Goal: Transaction & Acquisition: Purchase product/service

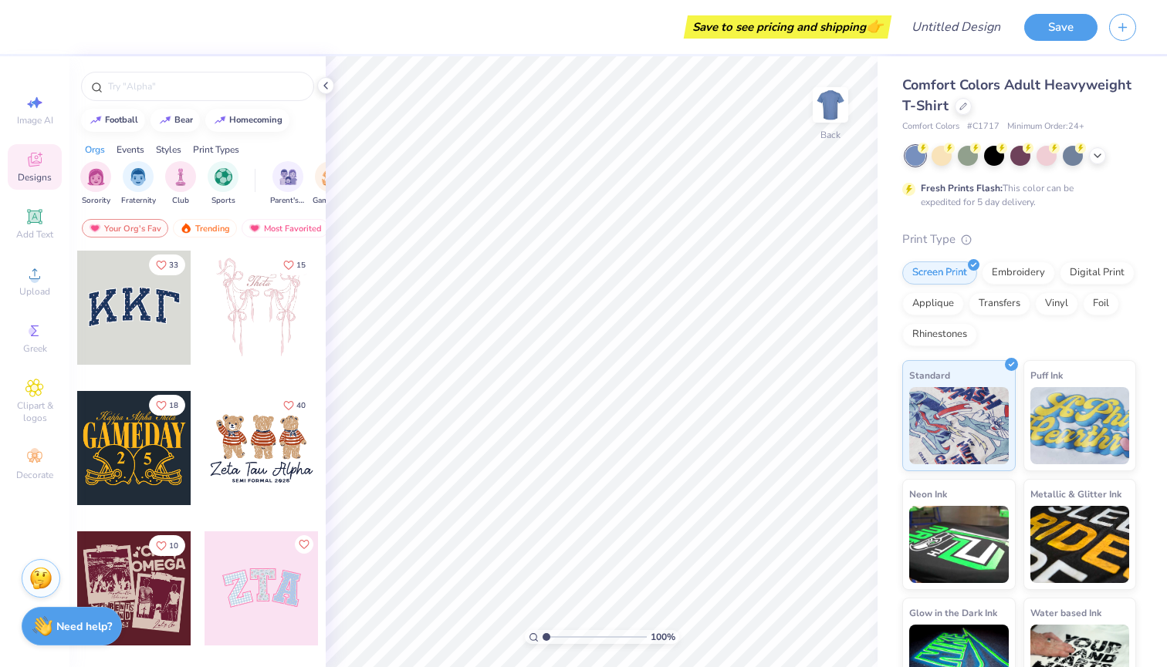
click at [35, 164] on icon at bounding box center [35, 162] width 12 height 10
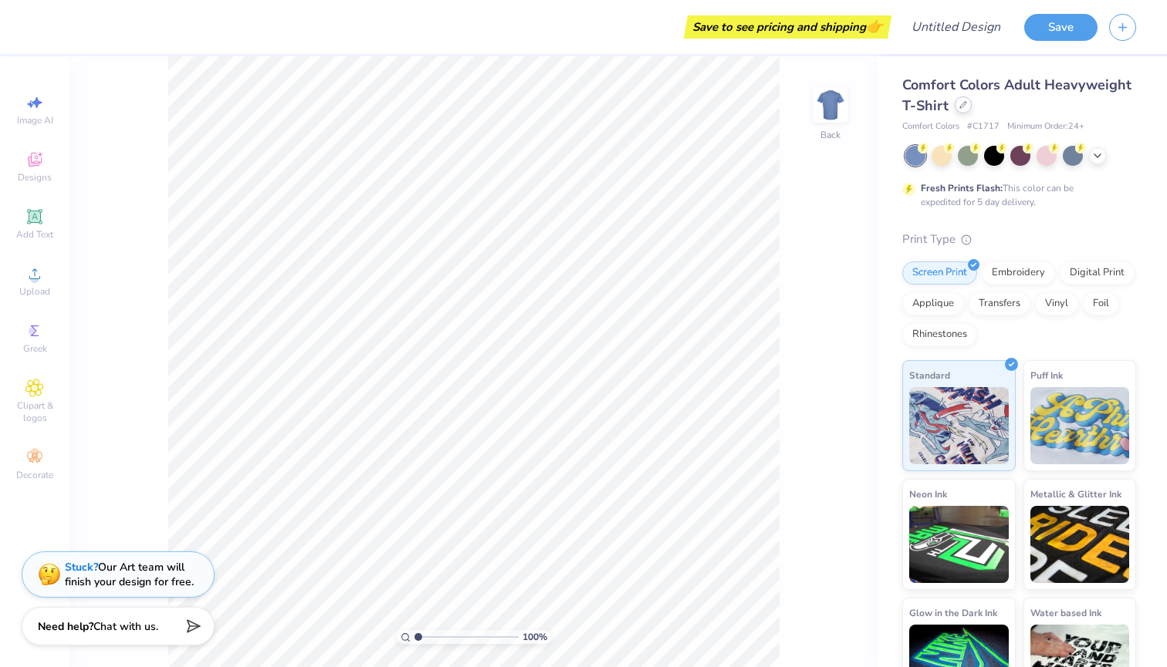
click at [960, 104] on icon at bounding box center [963, 105] width 8 height 8
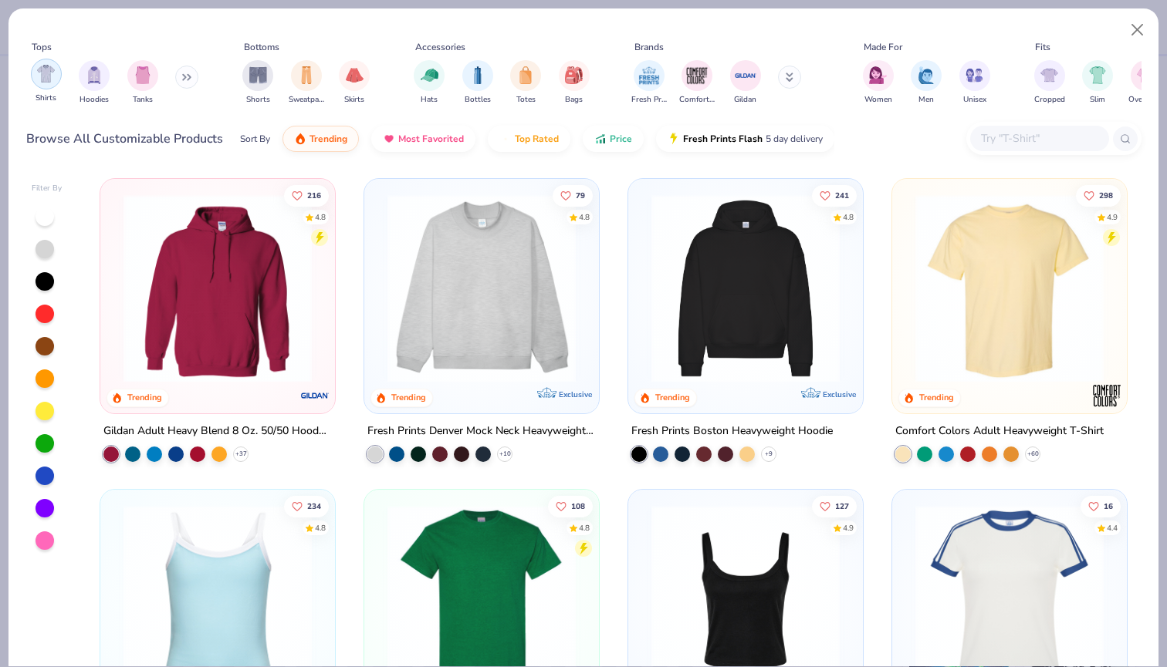
click at [38, 66] on img "filter for Shirts" at bounding box center [46, 74] width 18 height 18
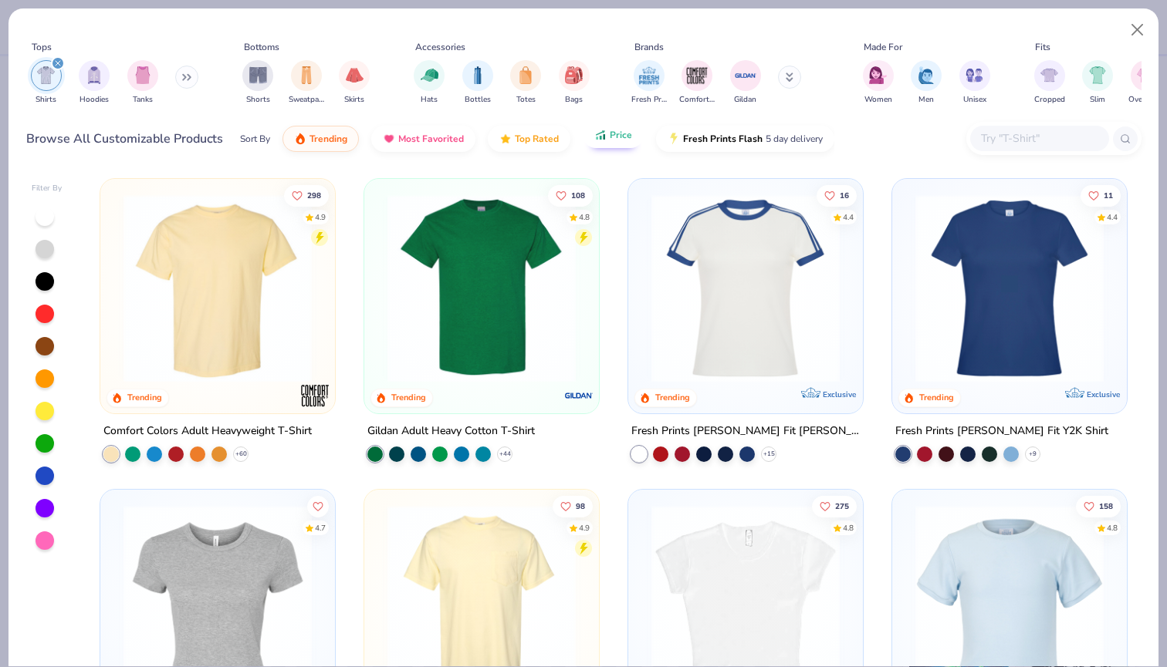
click at [626, 140] on span "Price" at bounding box center [621, 135] width 22 height 12
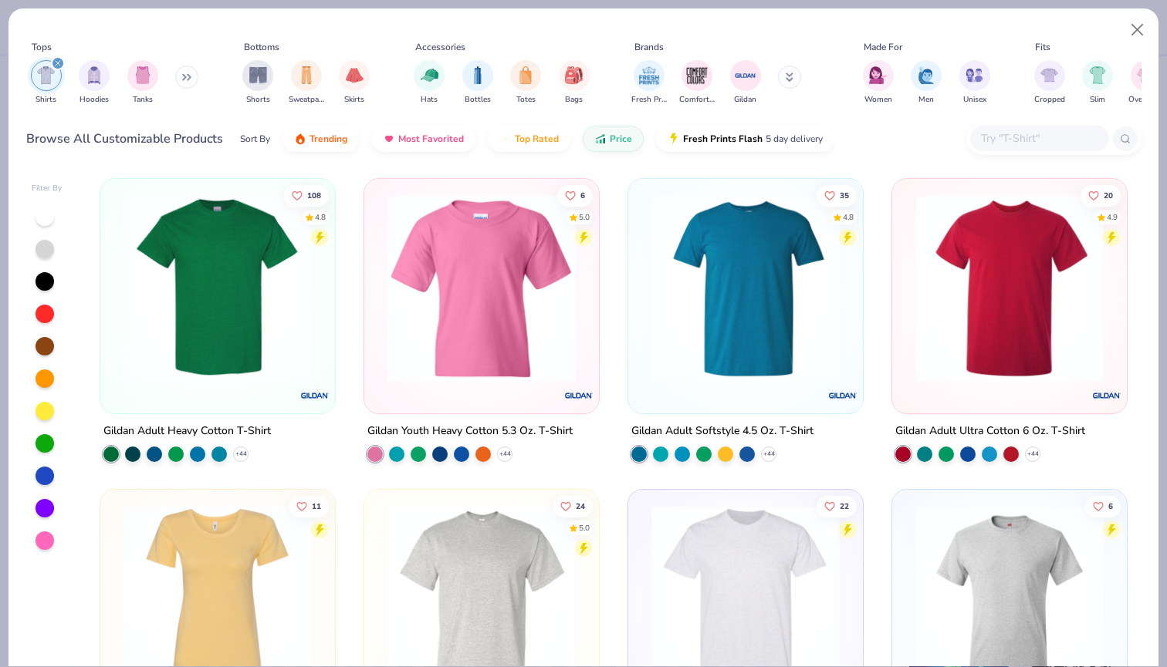
click at [792, 82] on icon at bounding box center [790, 77] width 8 height 9
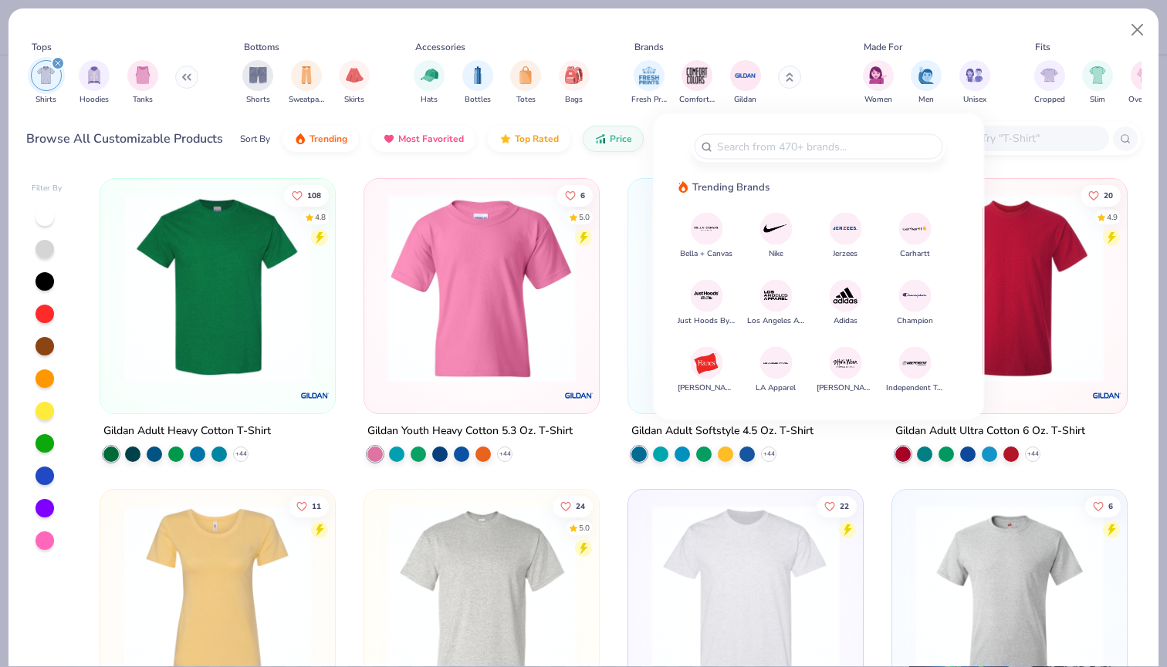
click at [864, 293] on div "Bella + Canvas Nike Jerzees Carhartt Just Hoods By AWDis Los Angeles Apparel Ad…" at bounding box center [818, 300] width 253 height 177
click at [860, 293] on div at bounding box center [845, 295] width 32 height 32
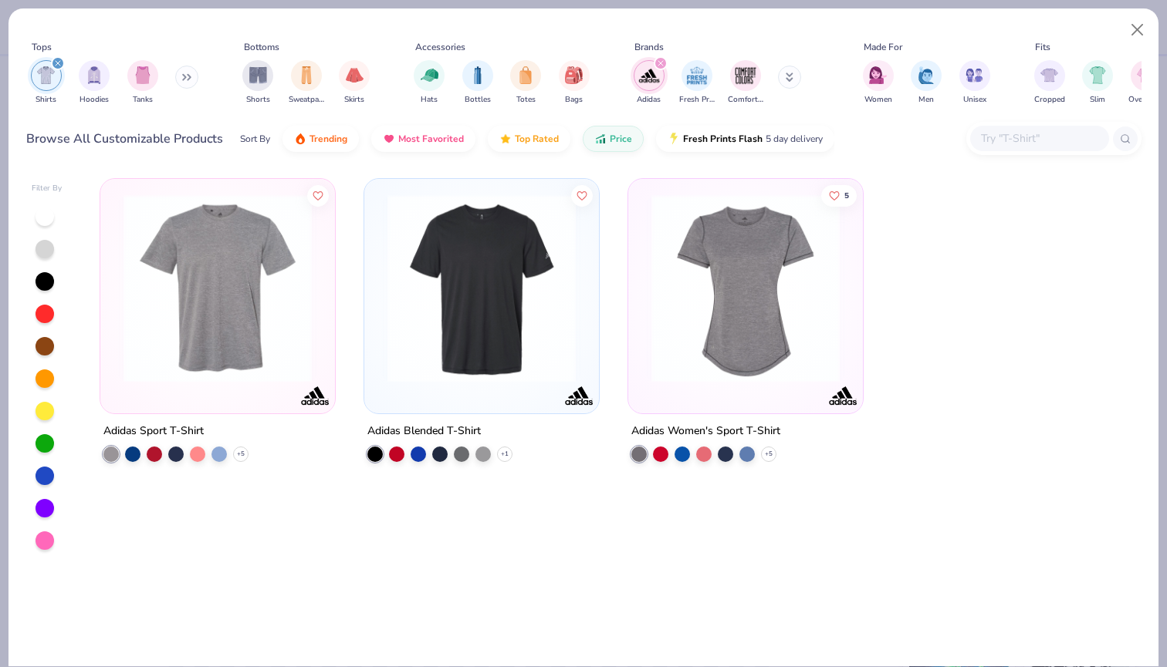
click at [200, 275] on img at bounding box center [218, 288] width 204 height 188
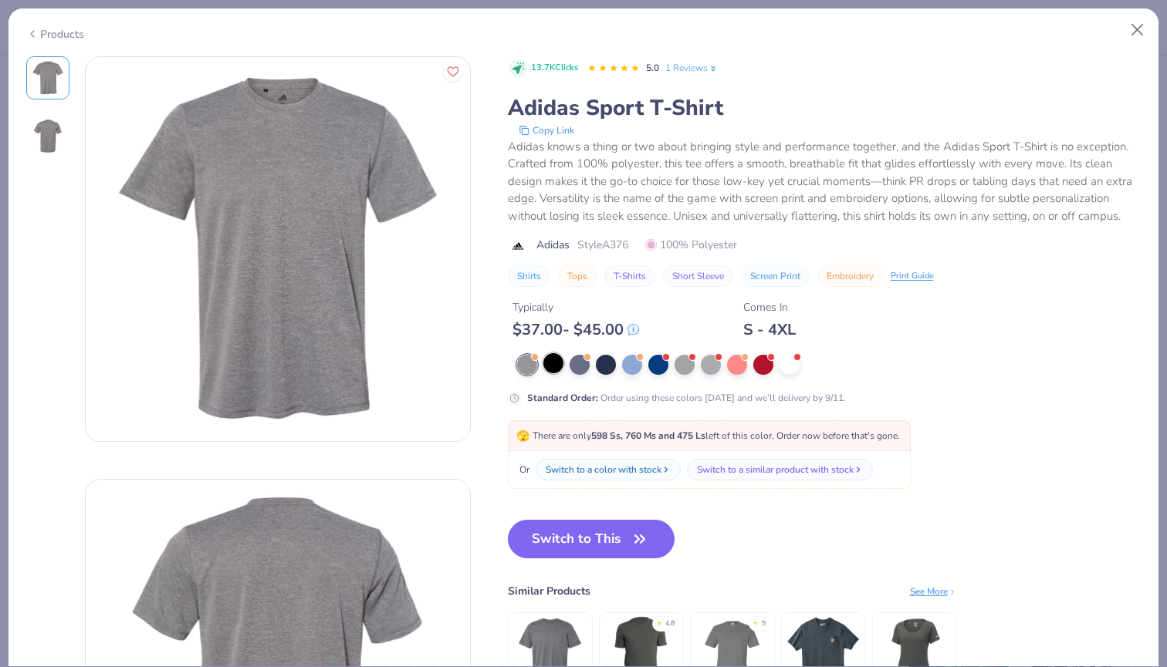
click at [559, 362] on div at bounding box center [553, 363] width 20 height 20
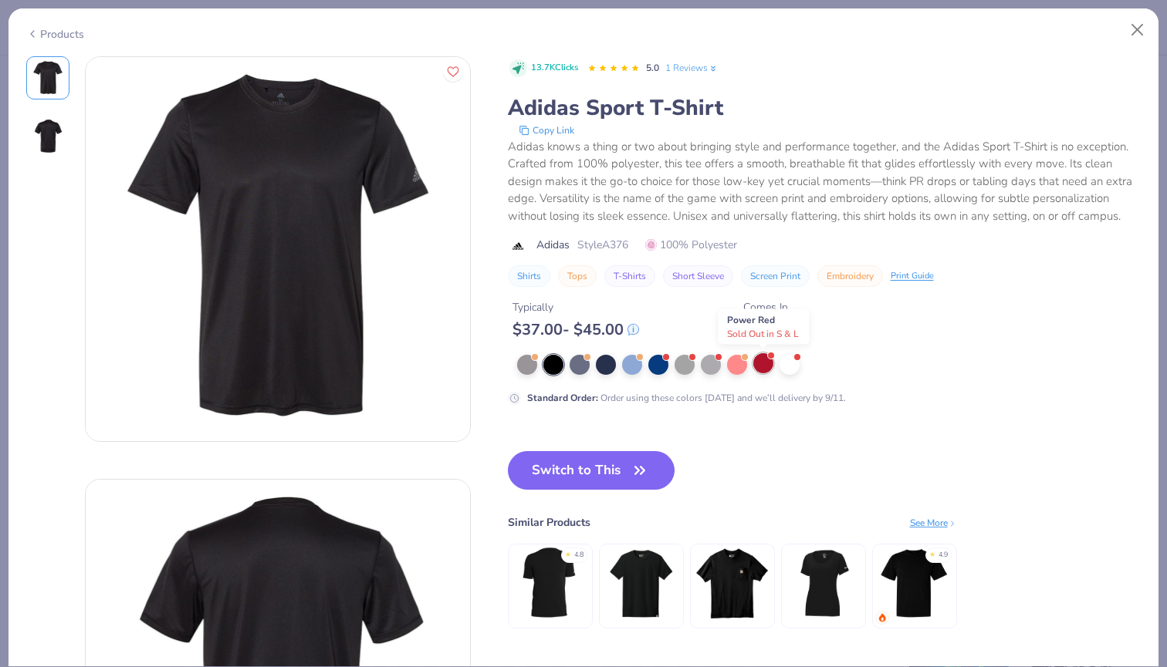
click at [765, 361] on div at bounding box center [763, 363] width 20 height 20
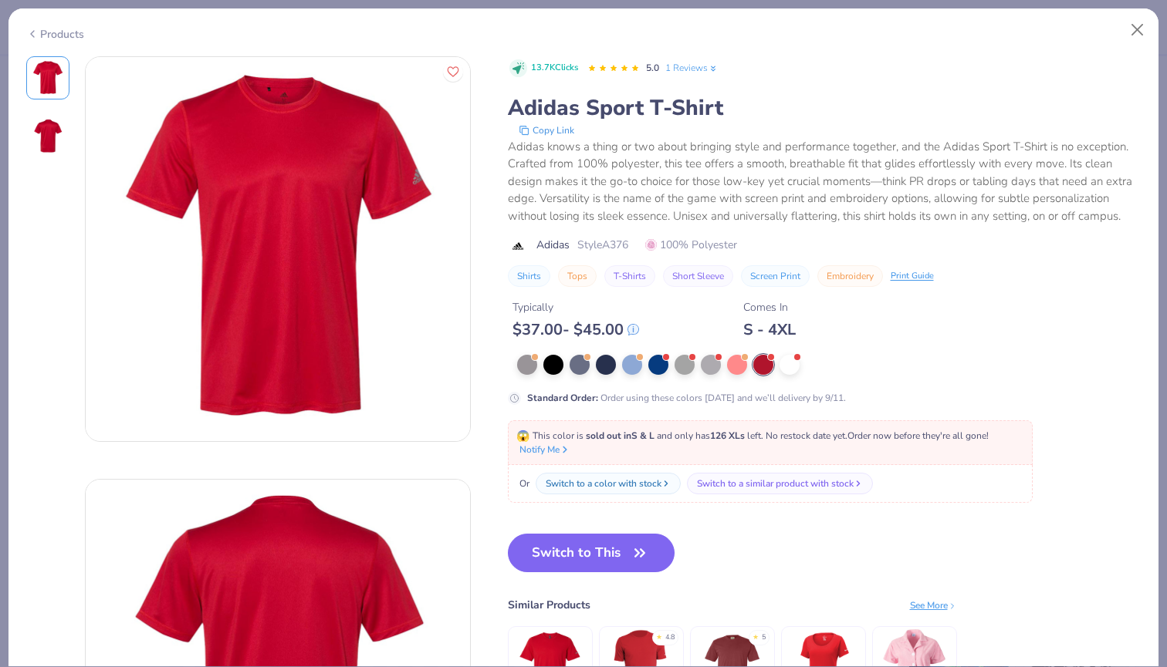
click at [41, 35] on div "Products" at bounding box center [55, 34] width 58 height 16
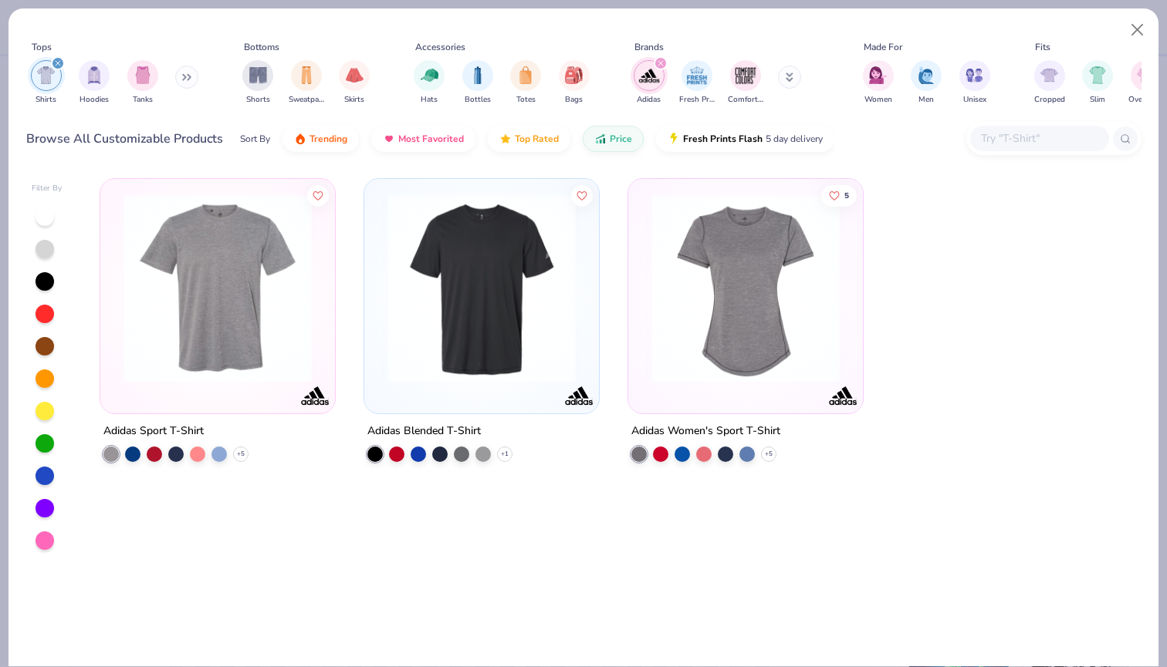
click at [662, 68] on div "filter for Adidas" at bounding box center [661, 63] width 14 height 14
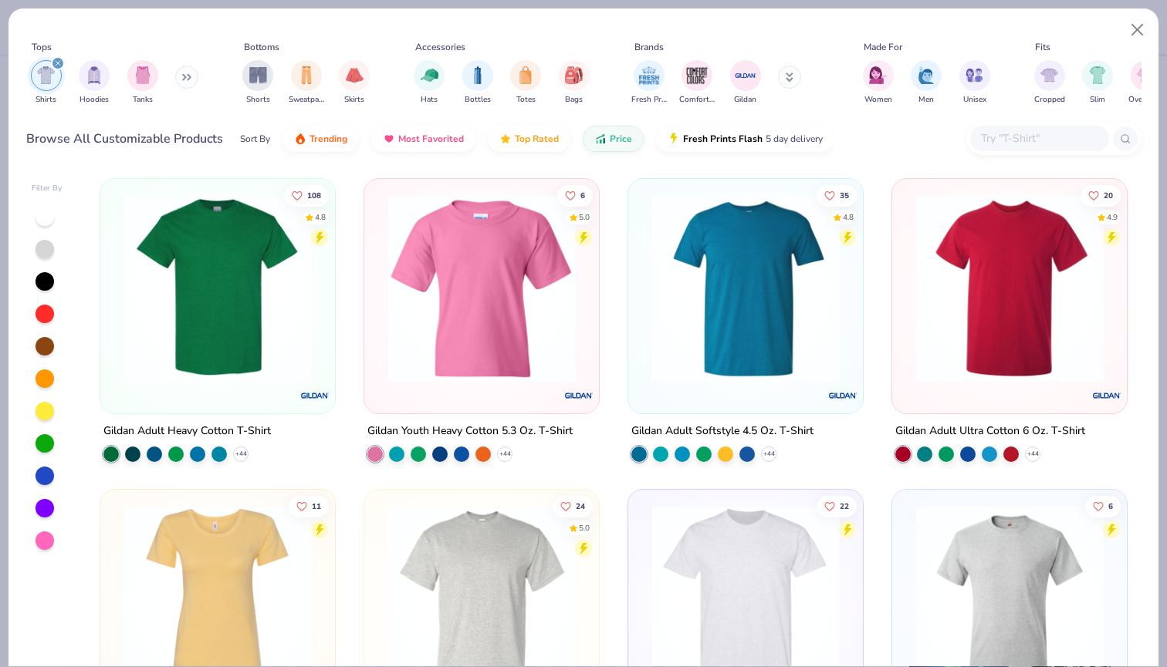
click at [792, 87] on button at bounding box center [789, 77] width 23 height 23
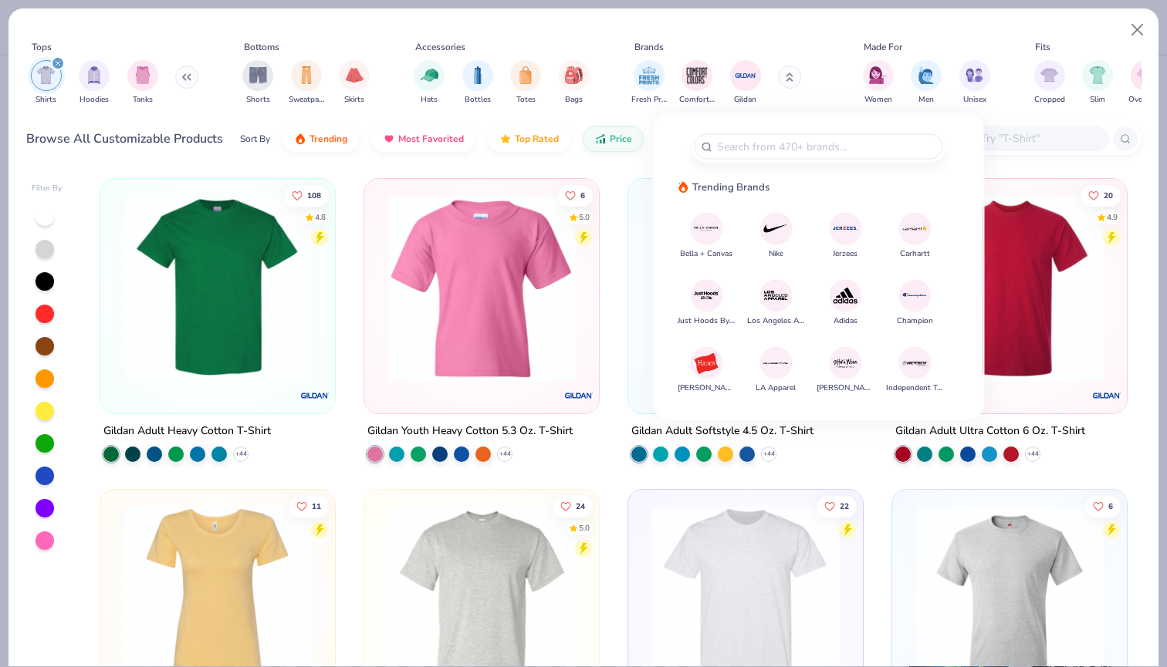
click at [762, 229] on div at bounding box center [775, 228] width 32 height 32
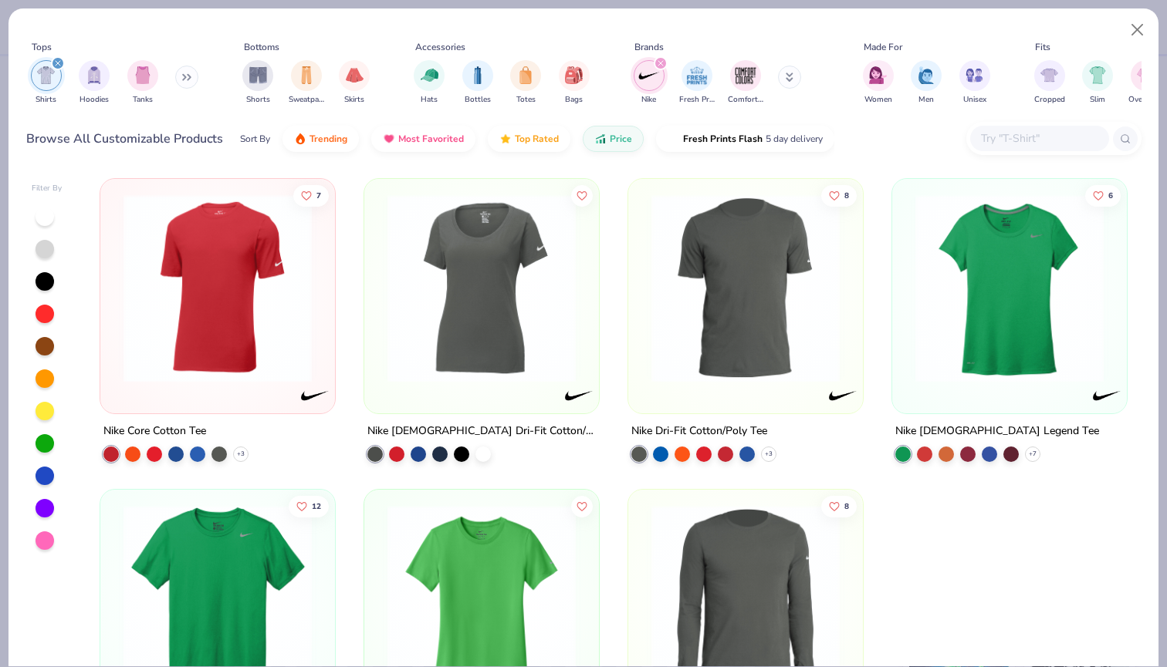
click at [657, 63] on icon "filter for Nike" at bounding box center [660, 63] width 6 height 6
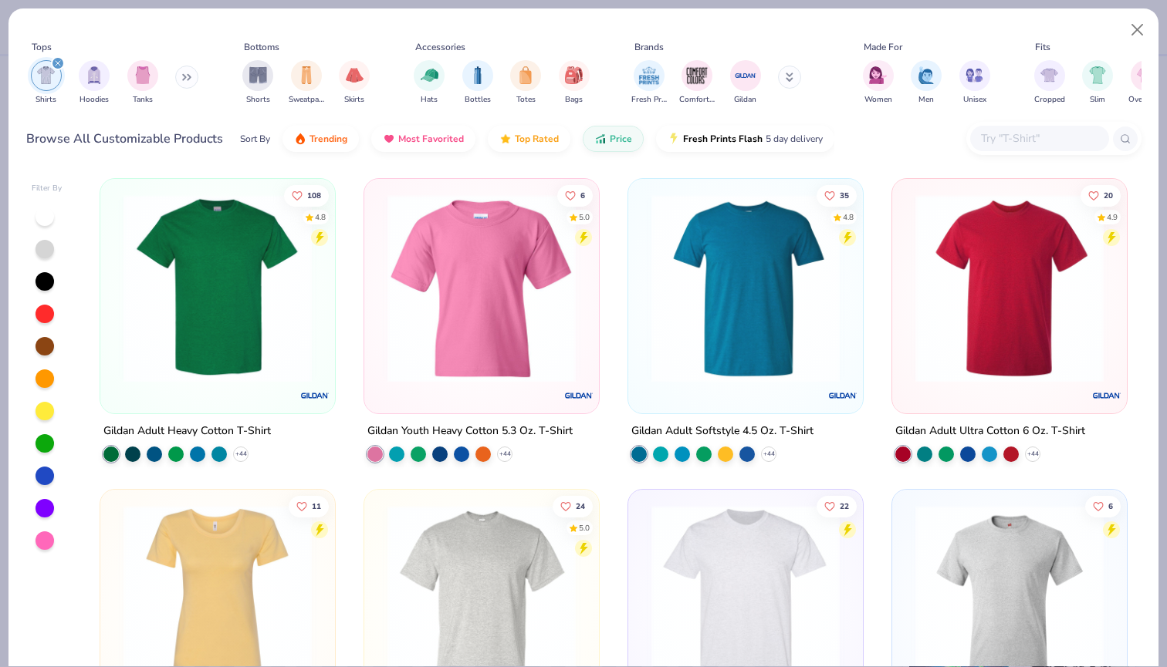
click at [794, 75] on button at bounding box center [789, 77] width 23 height 23
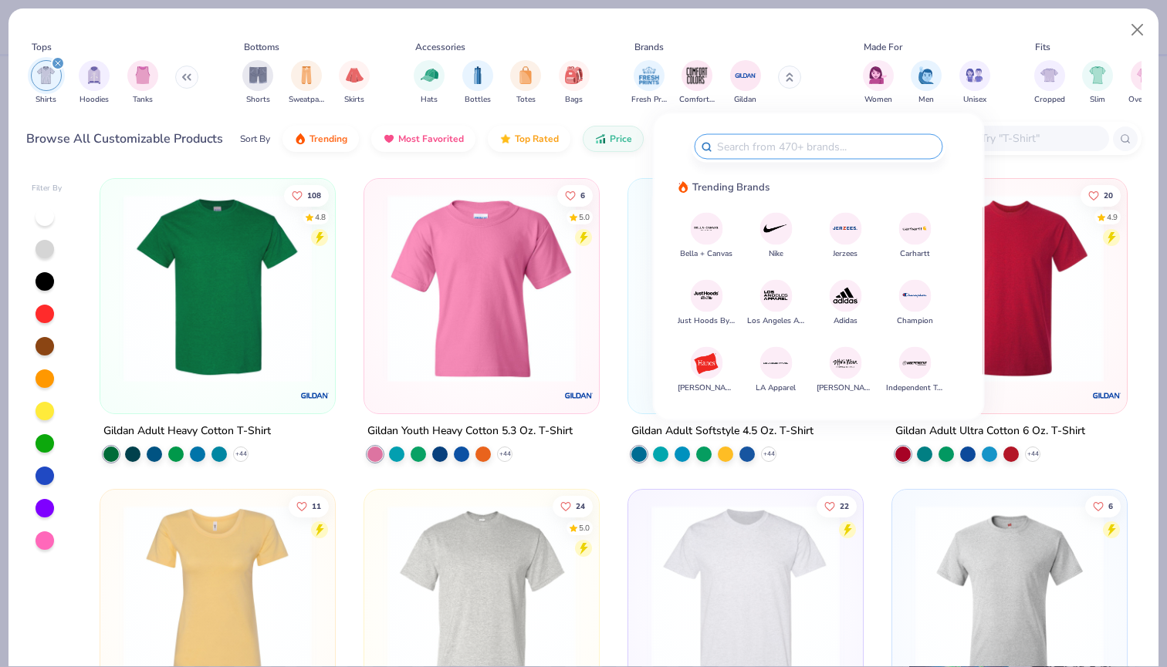
click at [911, 301] on img at bounding box center [914, 295] width 27 height 27
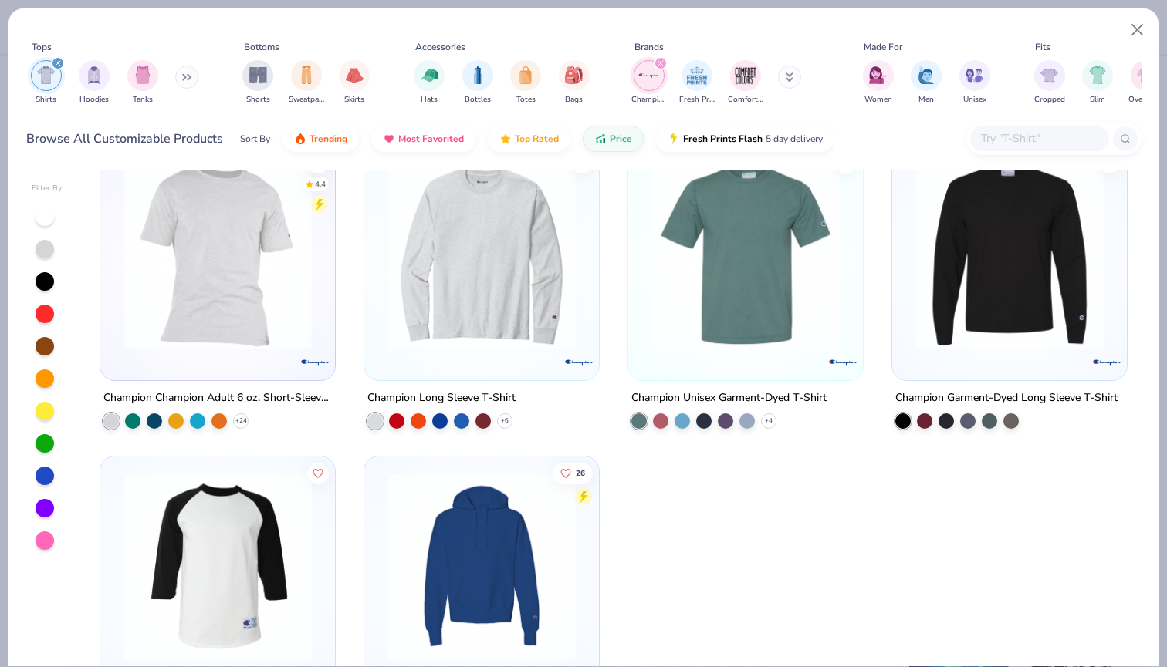
scroll to position [24, 0]
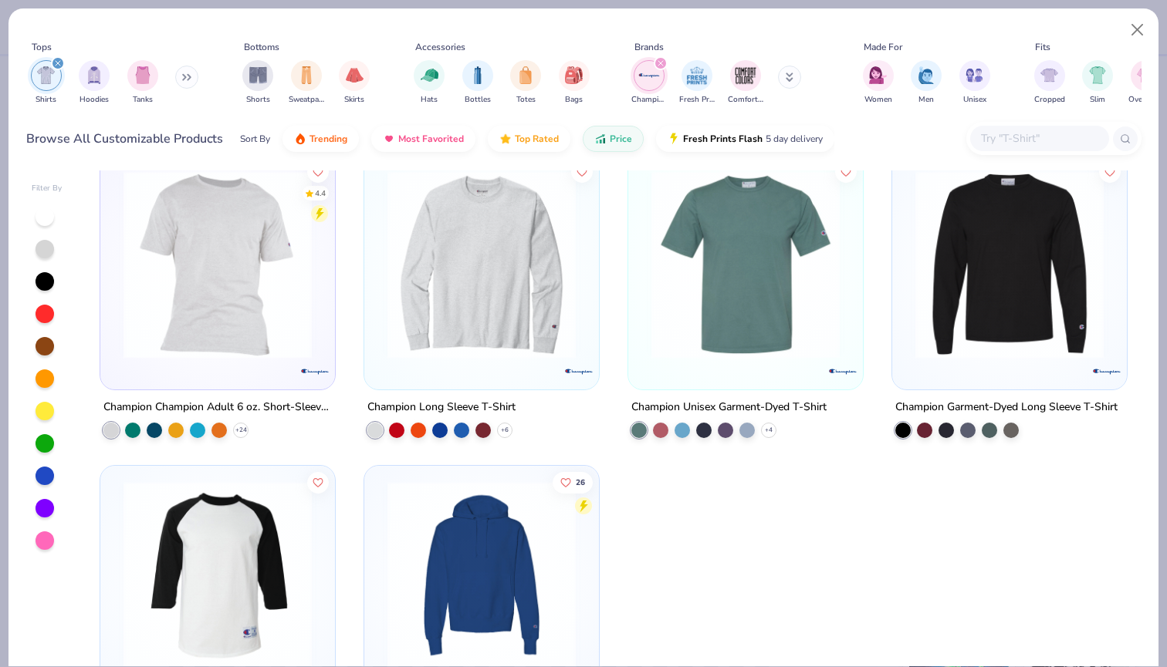
click at [659, 68] on div "filter for Champion" at bounding box center [661, 63] width 14 height 14
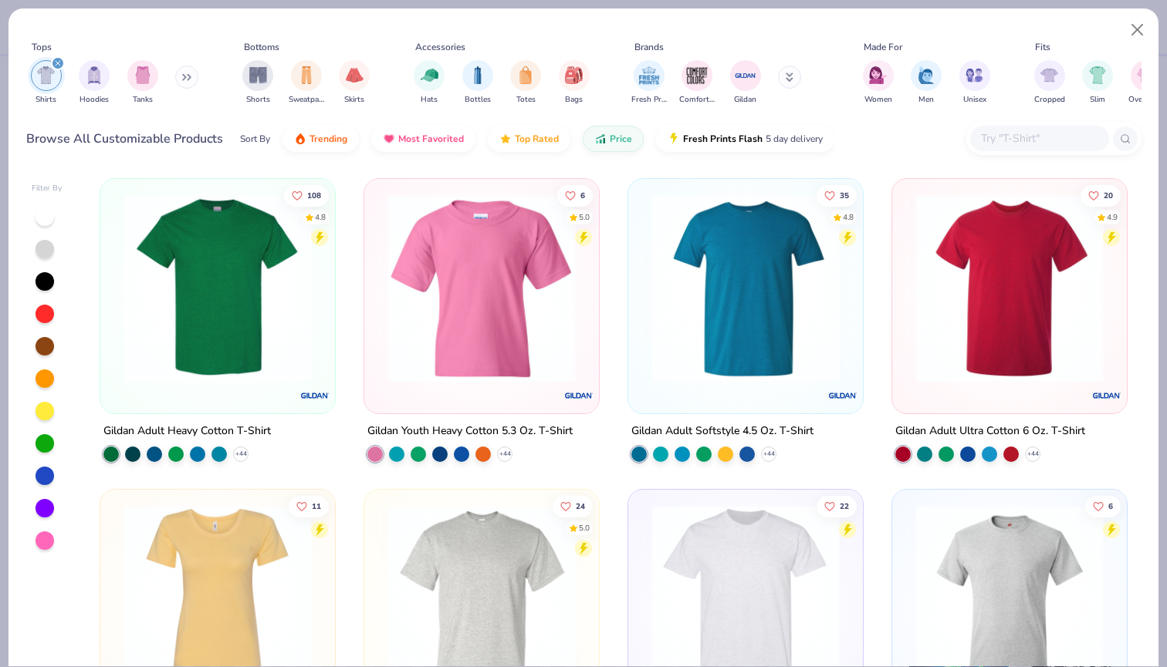
click at [793, 82] on button at bounding box center [789, 77] width 23 height 23
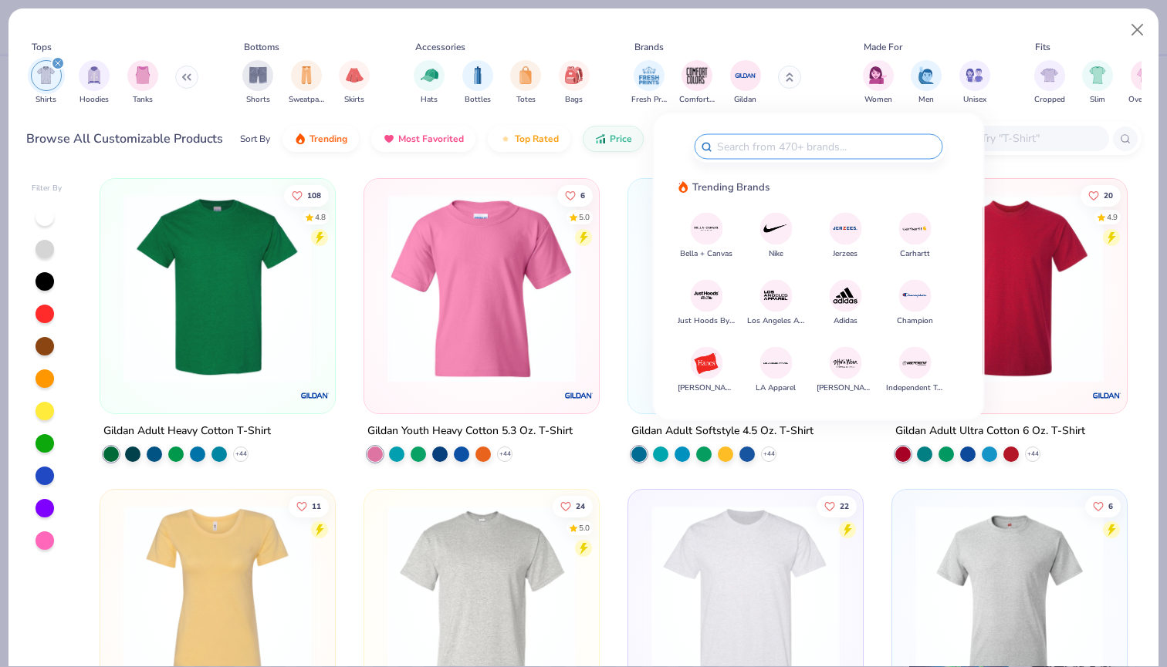
click at [708, 353] on img at bounding box center [706, 363] width 27 height 27
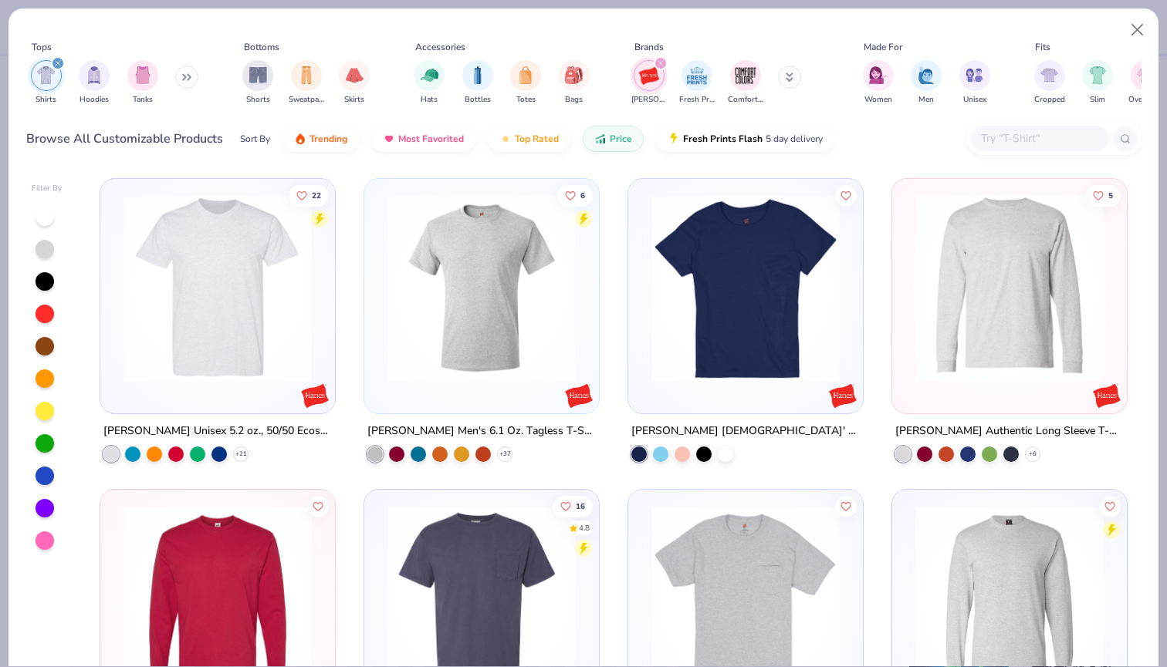
click at [657, 62] on icon "filter for Hanes" at bounding box center [660, 63] width 6 height 6
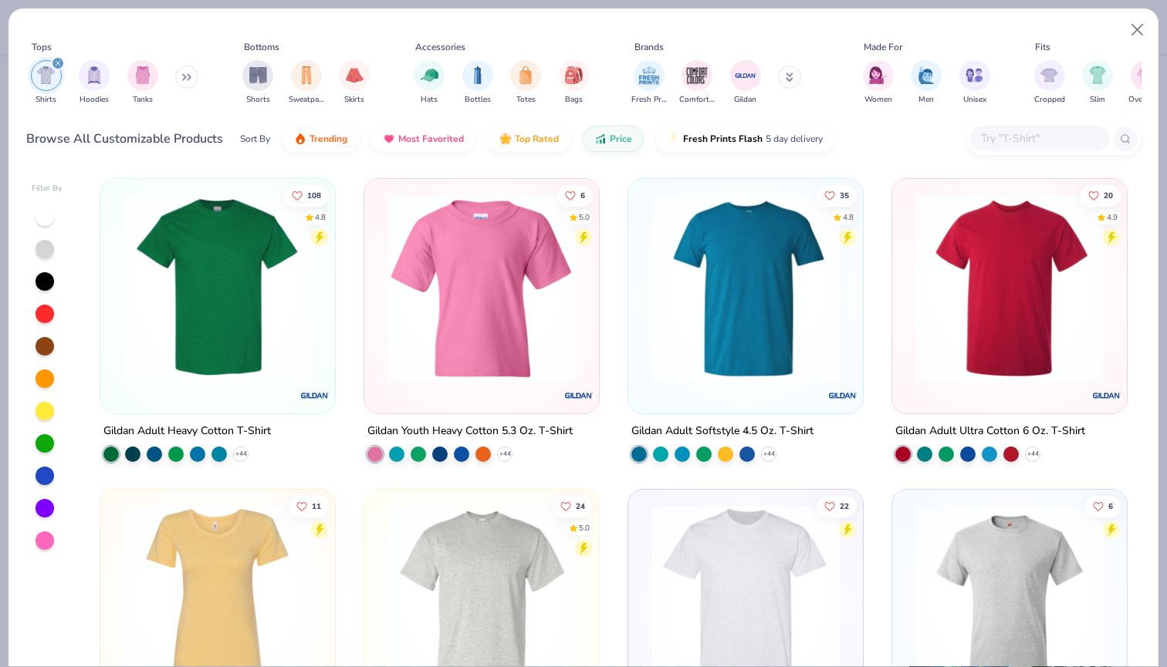
click at [185, 75] on button at bounding box center [186, 77] width 23 height 23
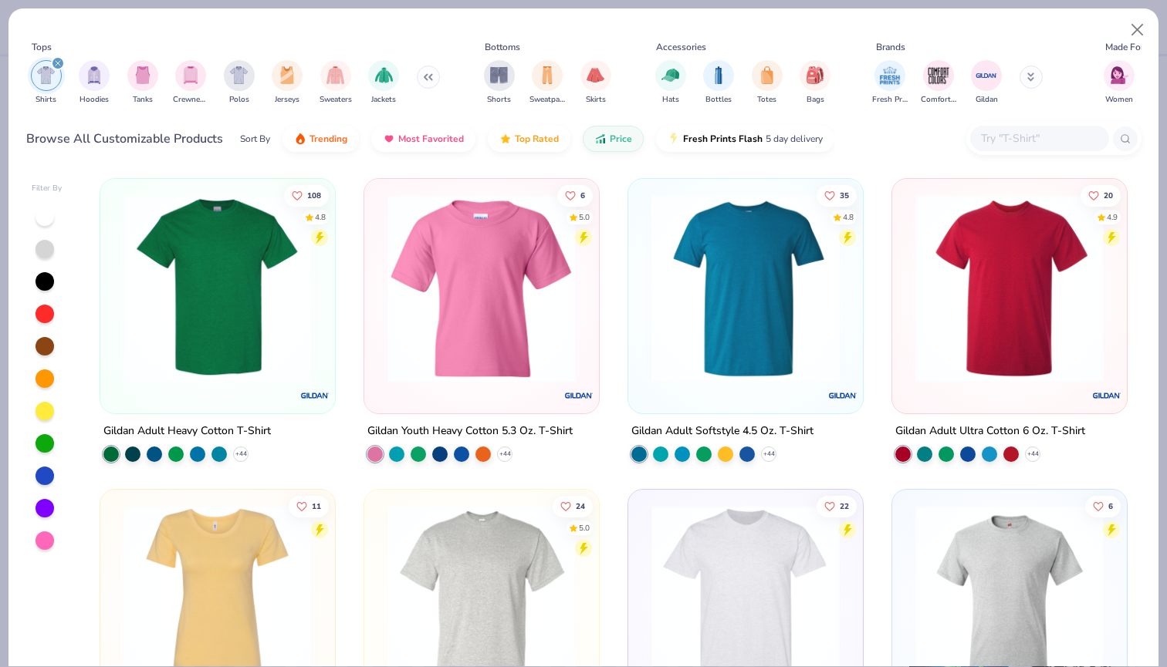
click at [430, 80] on button at bounding box center [428, 77] width 23 height 23
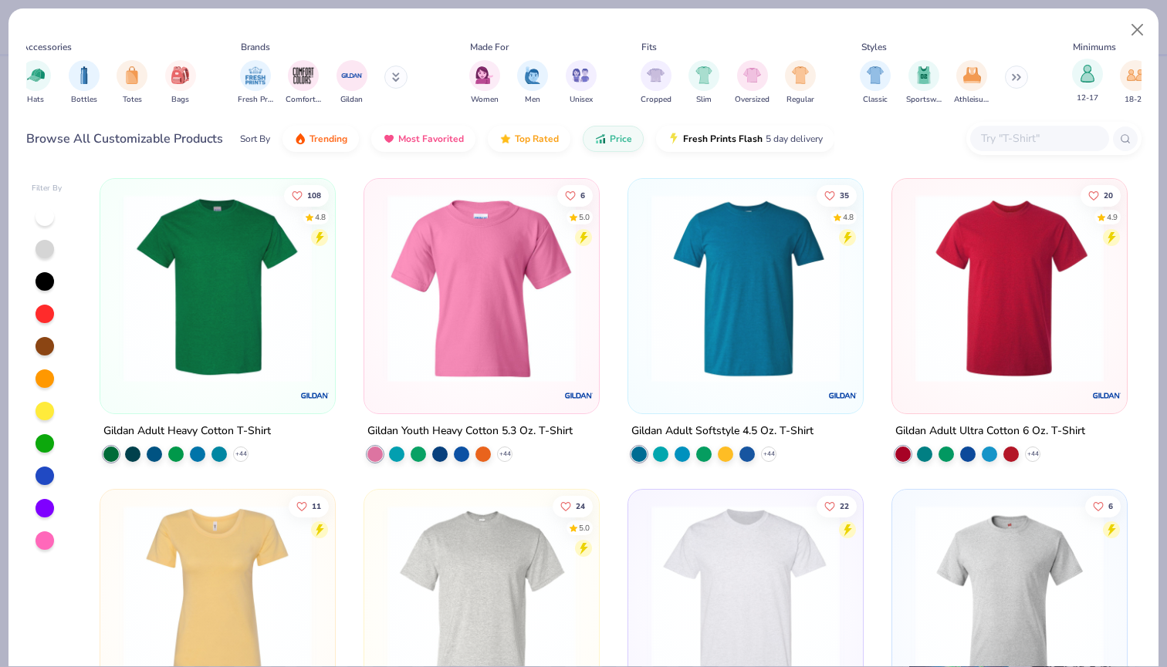
scroll to position [0, 431]
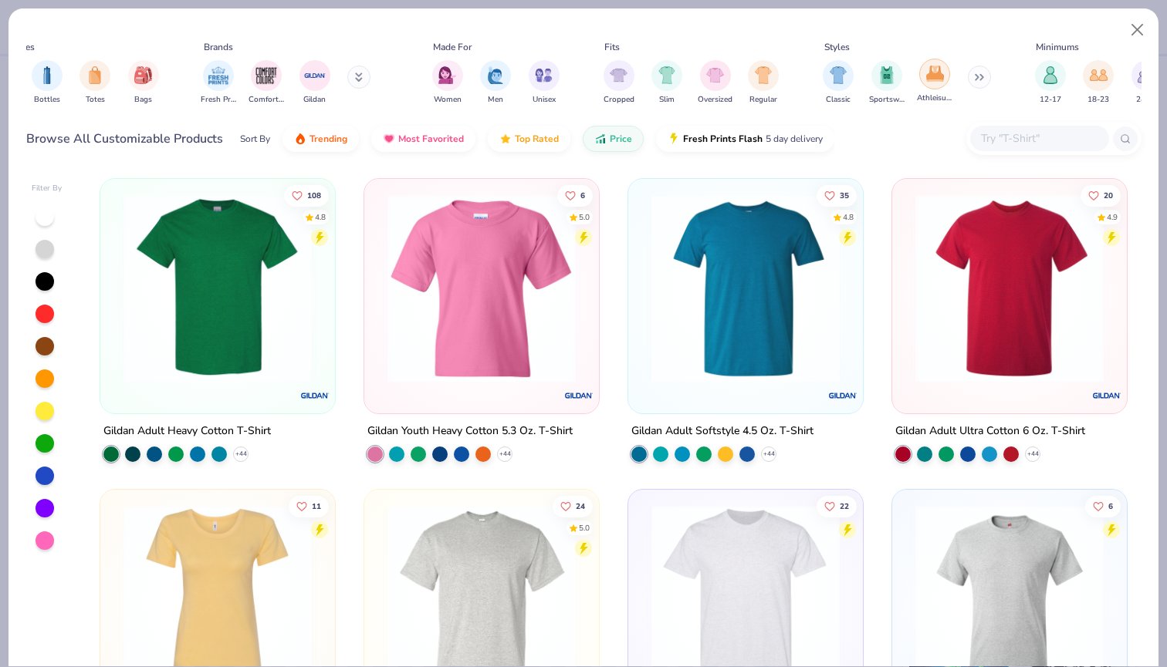
click at [938, 71] on img "filter for Athleisure" at bounding box center [935, 74] width 18 height 18
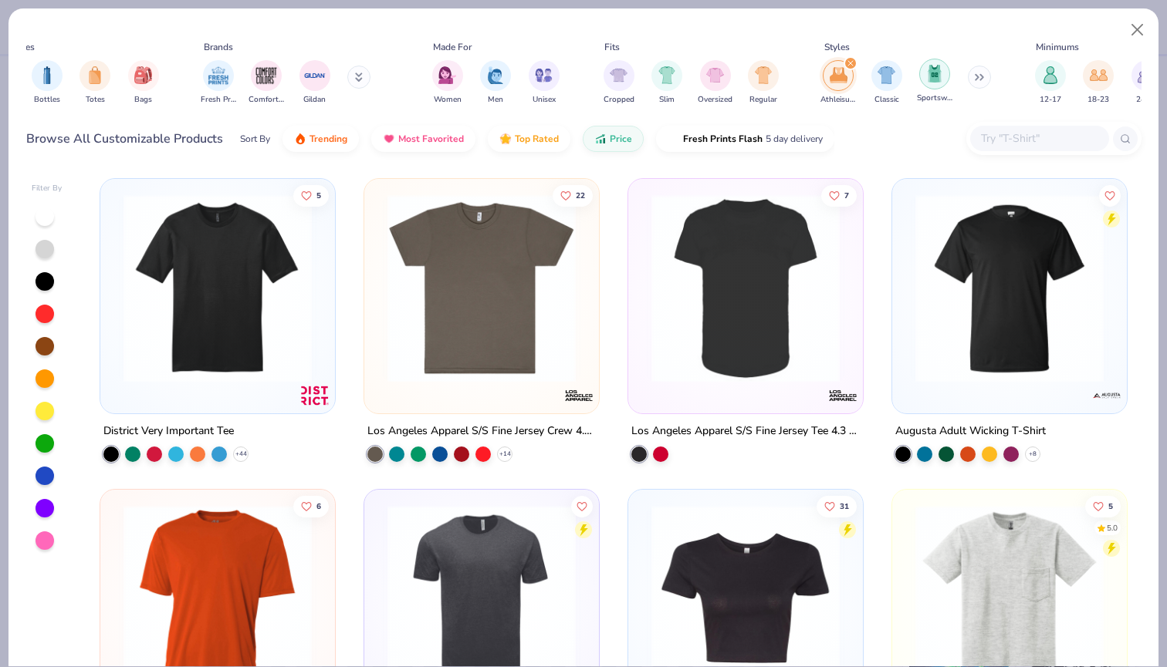
click at [928, 69] on img "filter for Sportswear" at bounding box center [934, 74] width 17 height 18
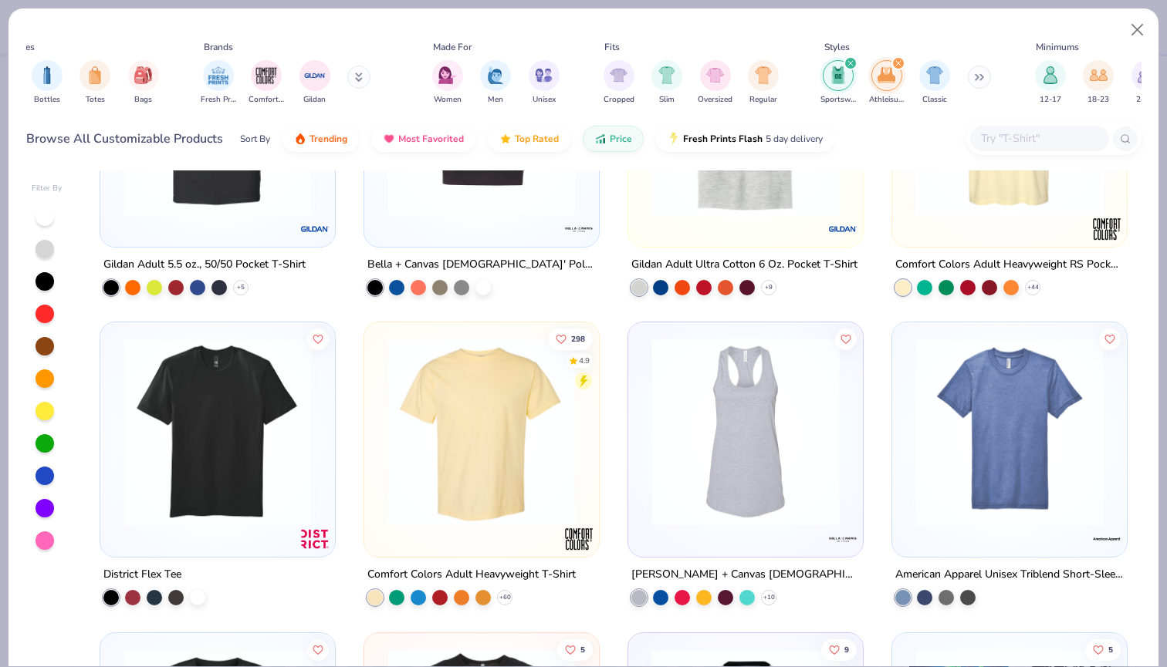
scroll to position [789, 0]
click at [850, 63] on icon "filter for Sportswear" at bounding box center [850, 63] width 5 height 5
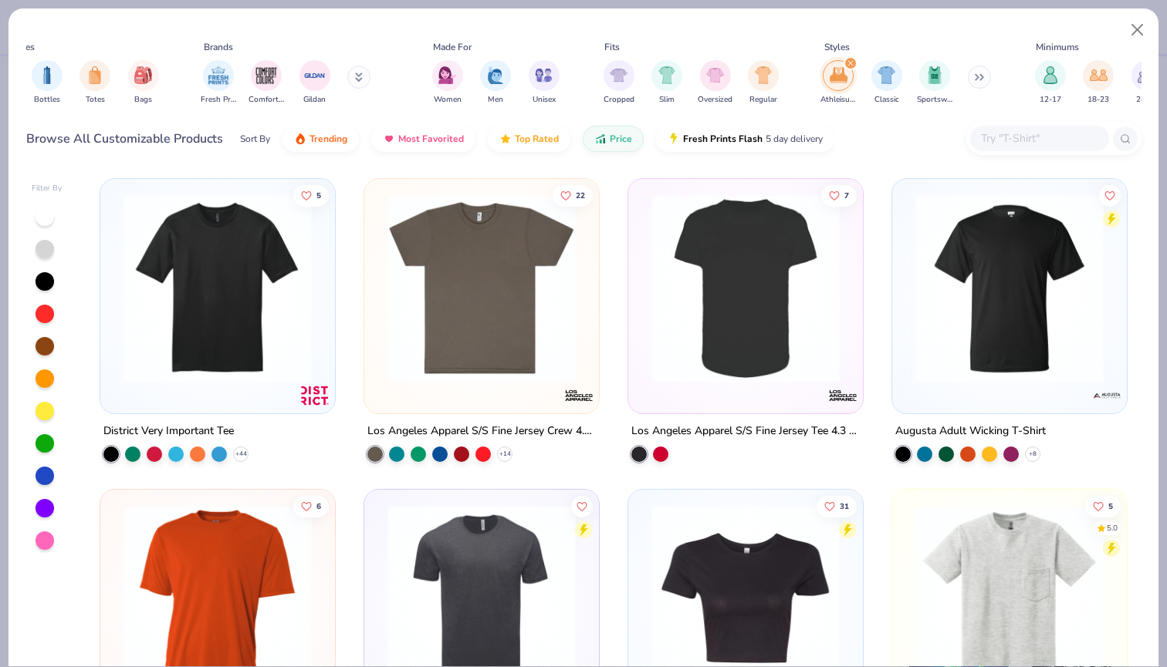
click at [975, 67] on button at bounding box center [979, 77] width 23 height 23
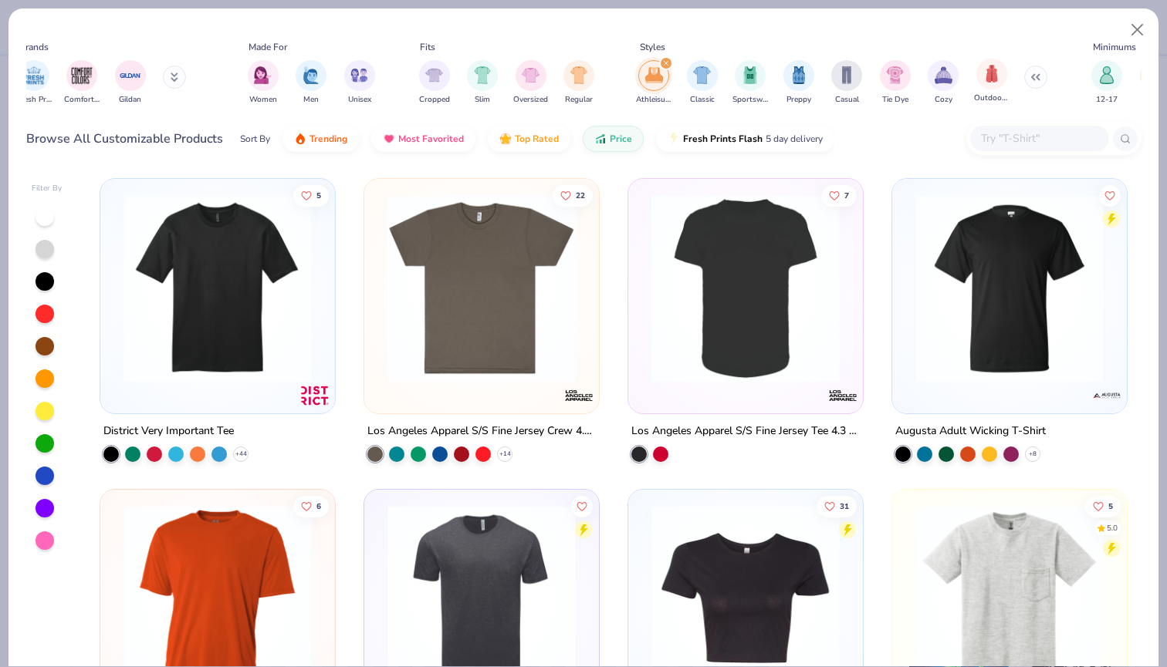
scroll to position [0, 585]
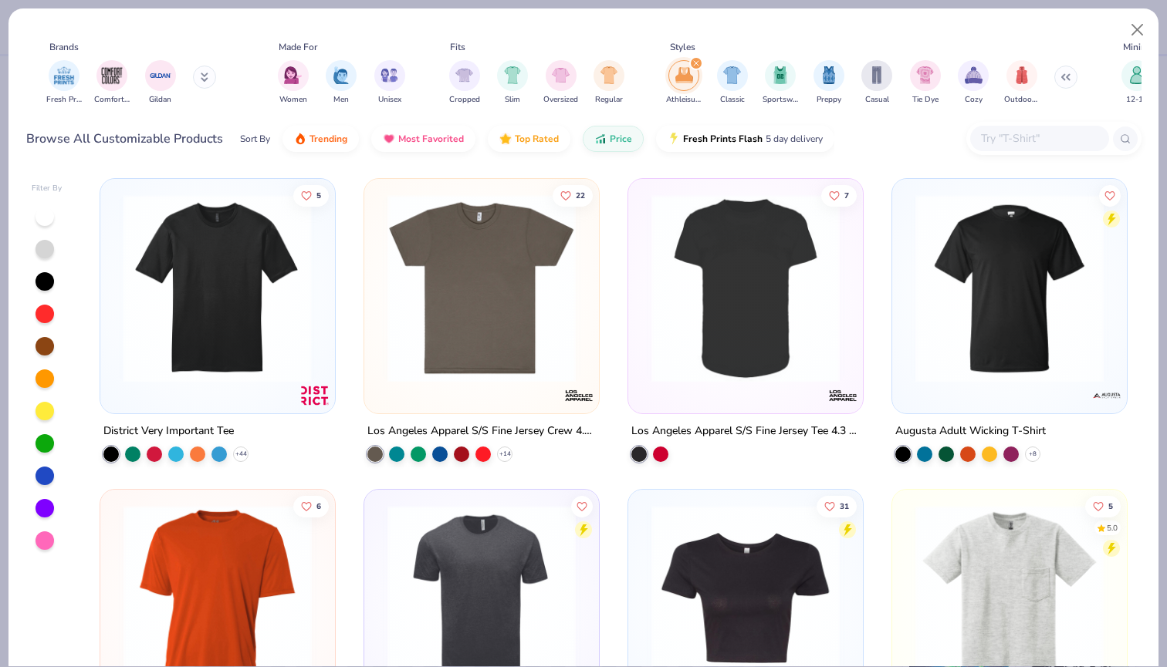
click at [230, 257] on div at bounding box center [14, 288] width 610 height 188
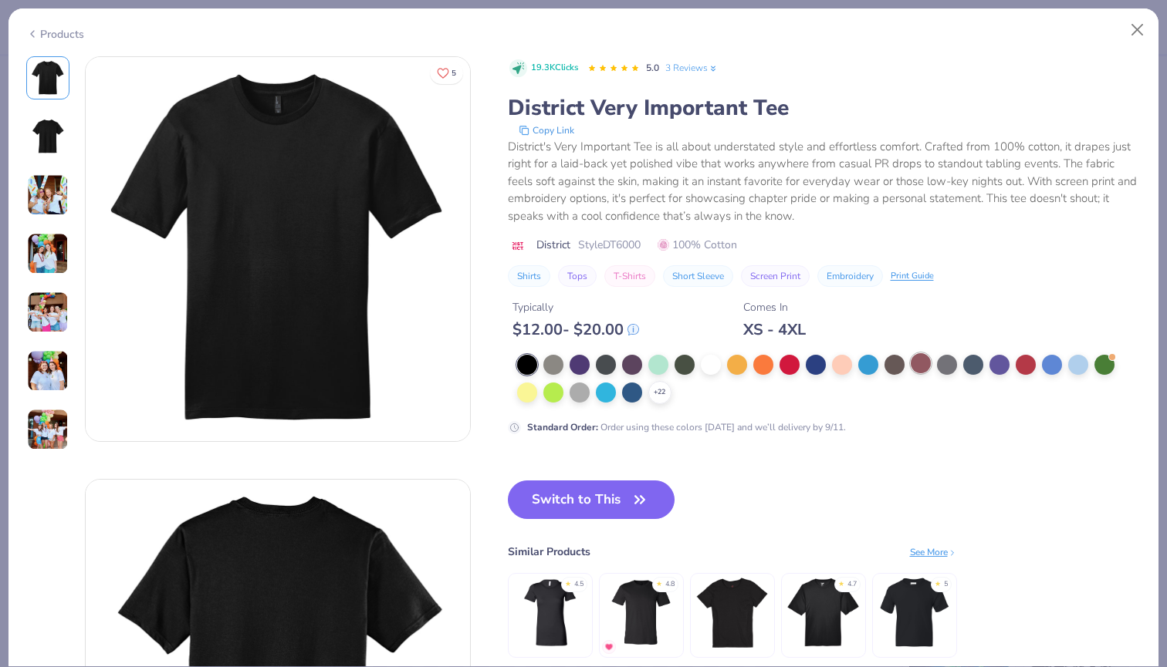
click at [914, 362] on div at bounding box center [921, 363] width 20 height 20
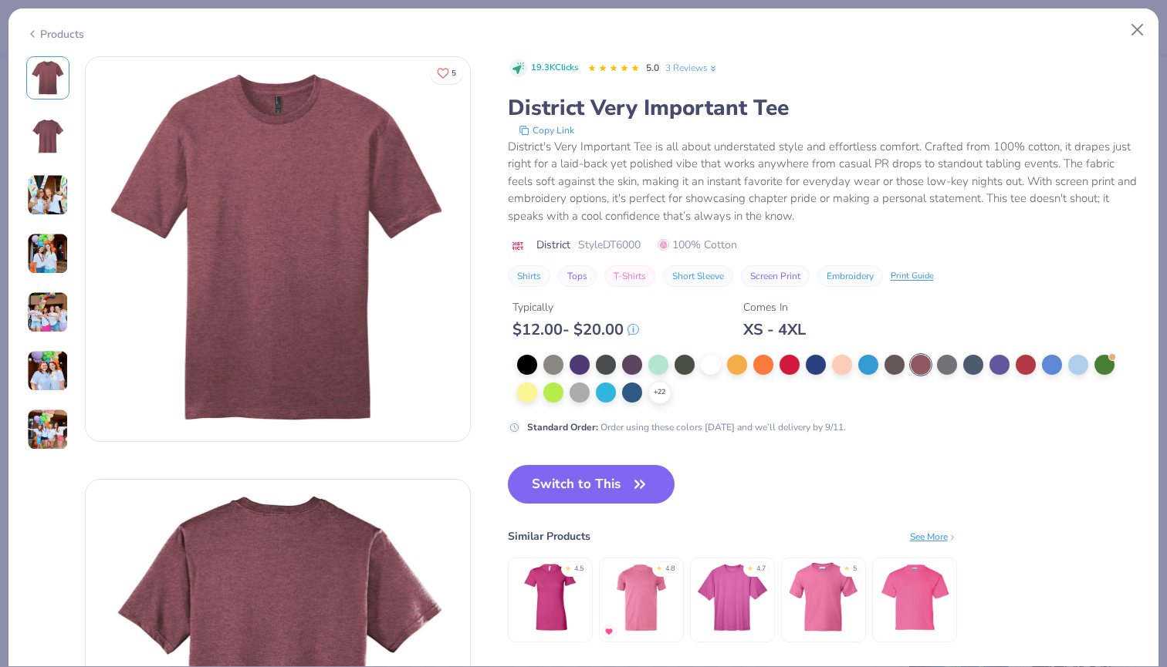
click at [57, 32] on div "Products" at bounding box center [55, 34] width 58 height 16
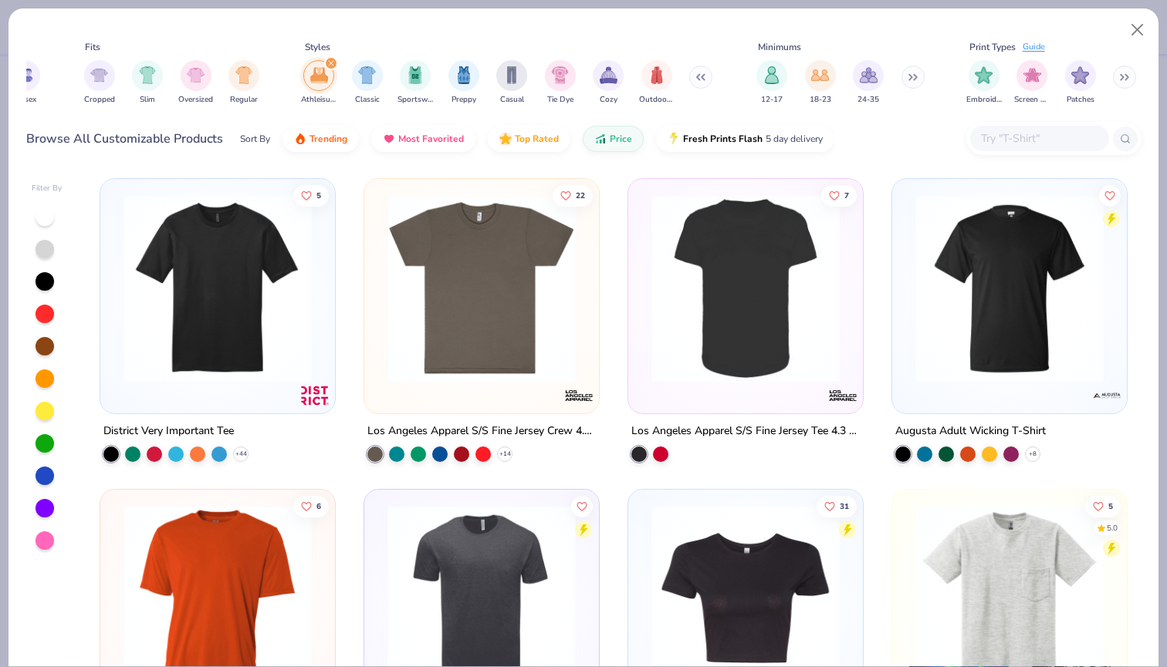
scroll to position [0, 950]
